Goal: Find specific page/section: Locate a particular part of the current website

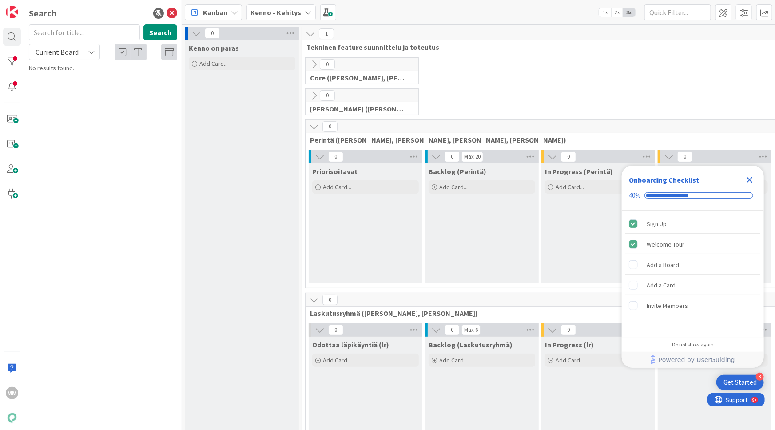
click at [89, 52] on icon at bounding box center [91, 51] width 7 height 7
click at [56, 89] on span "All Boards" at bounding box center [80, 88] width 92 height 13
click at [71, 29] on input "text" at bounding box center [84, 32] width 111 height 16
type input "intrum"
click at [159, 28] on button "Search" at bounding box center [160, 32] width 34 height 16
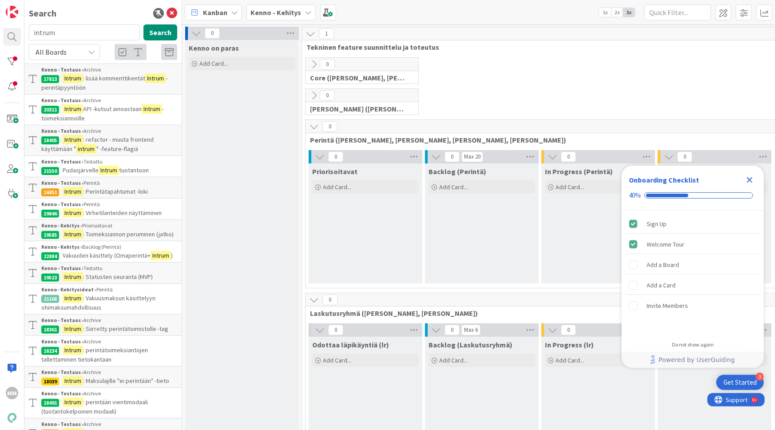
click at [83, 162] on div "Kenno - Testaus › Testattu" at bounding box center [109, 162] width 136 height 8
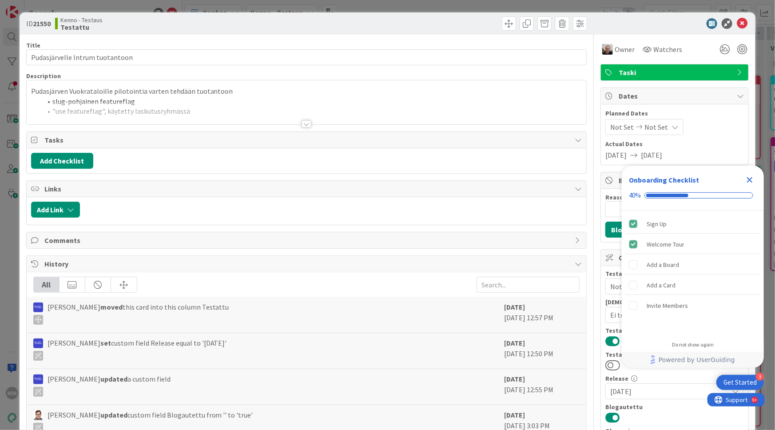
click at [301, 123] on div at bounding box center [306, 123] width 10 height 7
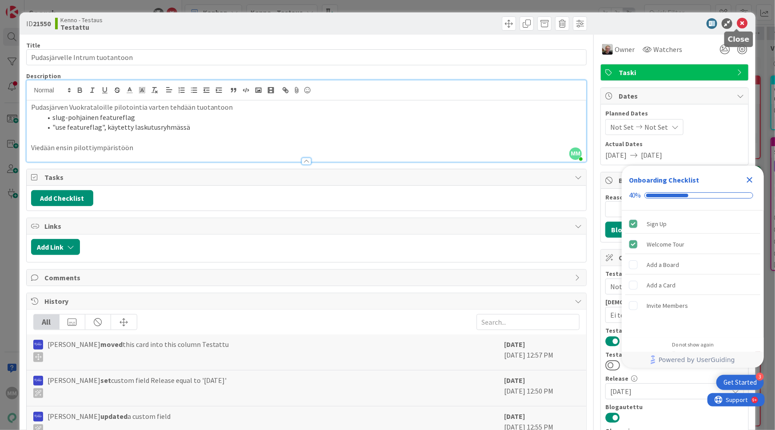
click at [479, 20] on icon at bounding box center [742, 23] width 11 height 11
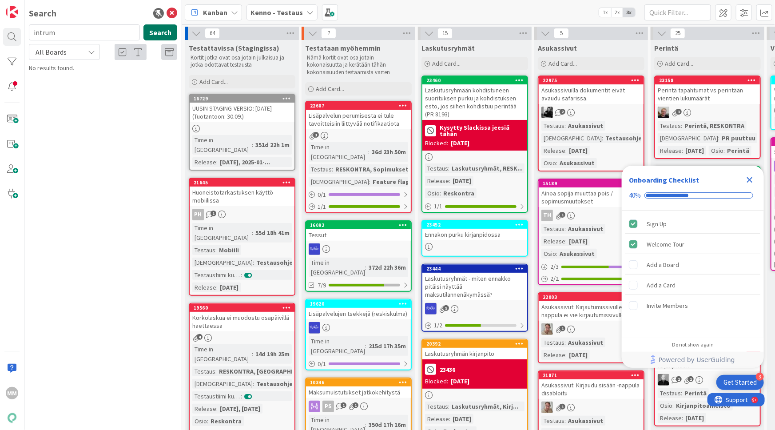
click at [156, 31] on button "Search" at bounding box center [160, 32] width 34 height 16
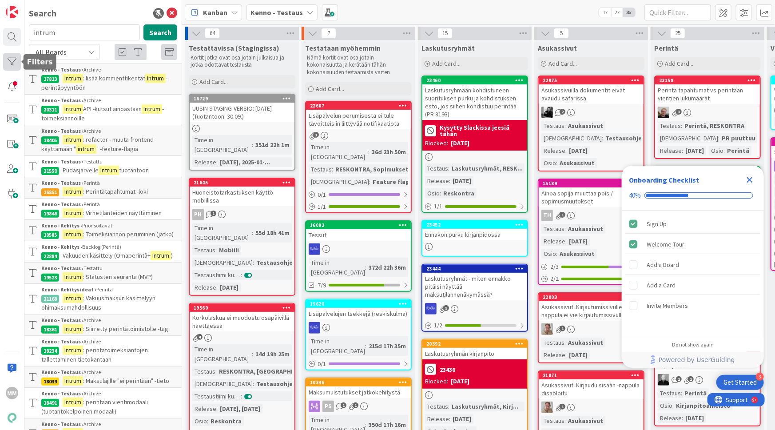
click at [14, 63] on div at bounding box center [12, 62] width 18 height 18
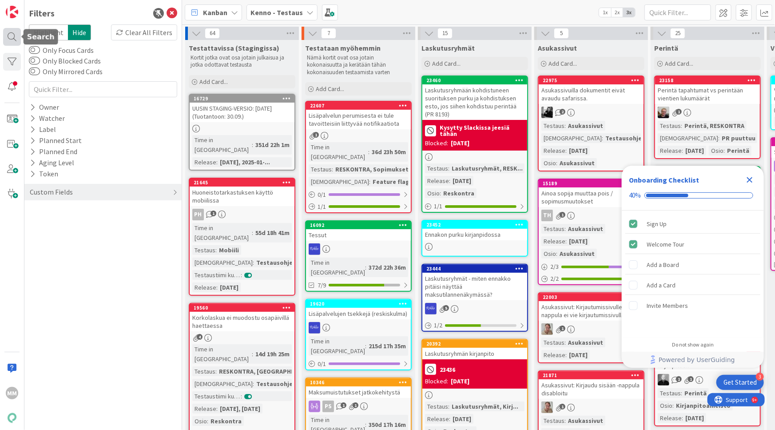
click at [10, 36] on div at bounding box center [12, 37] width 18 height 18
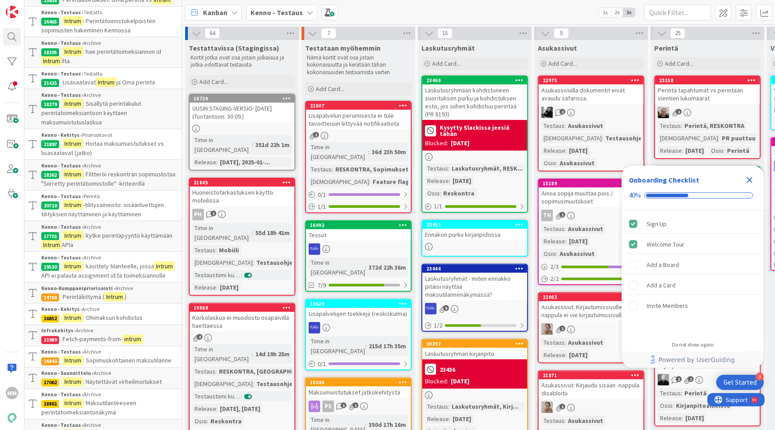
scroll to position [552, 0]
